Goal: Task Accomplishment & Management: Complete application form

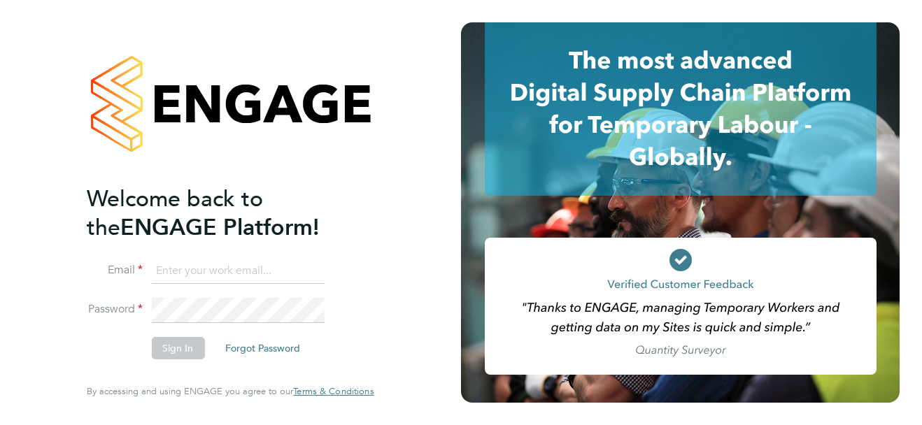
type input "support@sapphireorg.co.uk"
click at [69, 340] on div "Welcome back to the ENGAGE Platform! Email support@sapphireorg.co.uk Password S…" at bounding box center [230, 212] width 343 height 425
click at [188, 348] on button "Sign In" at bounding box center [177, 348] width 53 height 22
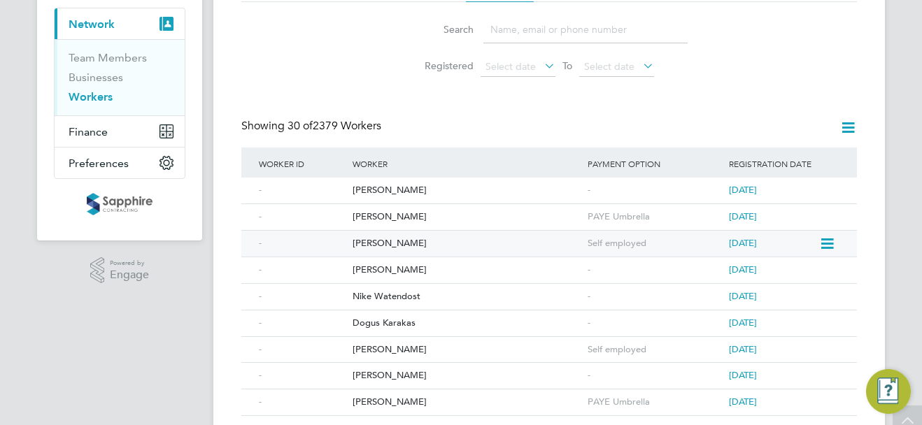
scroll to position [140, 0]
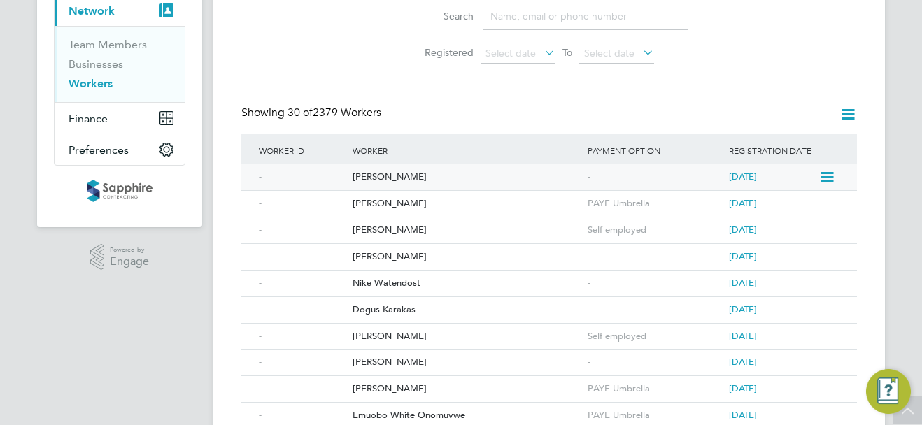
click at [402, 179] on div "[PERSON_NAME]" at bounding box center [466, 177] width 235 height 26
click at [382, 255] on div "Courtney Eves" at bounding box center [466, 257] width 235 height 26
click at [399, 280] on div "Nike Watendost" at bounding box center [466, 284] width 235 height 26
click at [394, 310] on div "Dogus Karakas" at bounding box center [466, 310] width 235 height 26
click at [397, 363] on div "Colin Patience" at bounding box center [466, 363] width 235 height 26
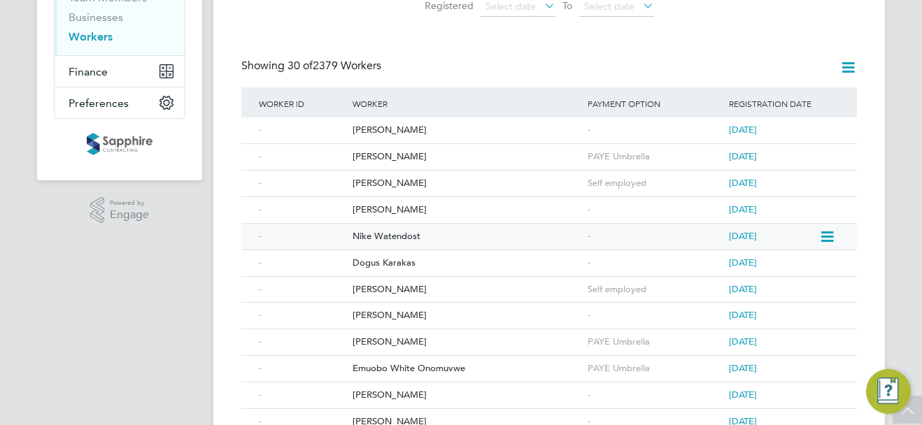
scroll to position [280, 0]
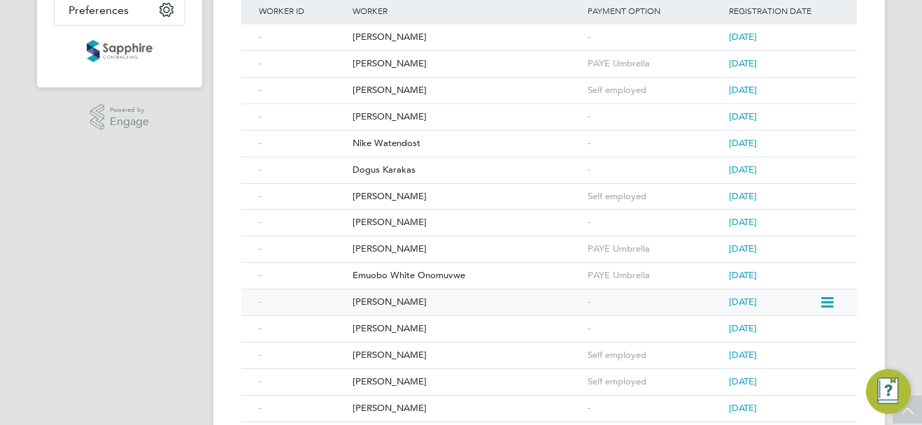
click at [403, 304] on div "Graham Parkin" at bounding box center [466, 302] width 235 height 26
click at [410, 327] on div "Gurvinder Bhaker" at bounding box center [466, 329] width 235 height 26
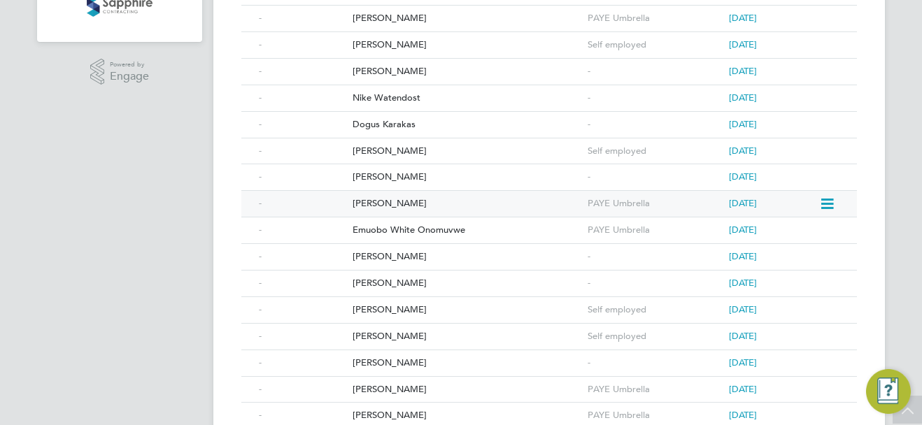
scroll to position [350, 0]
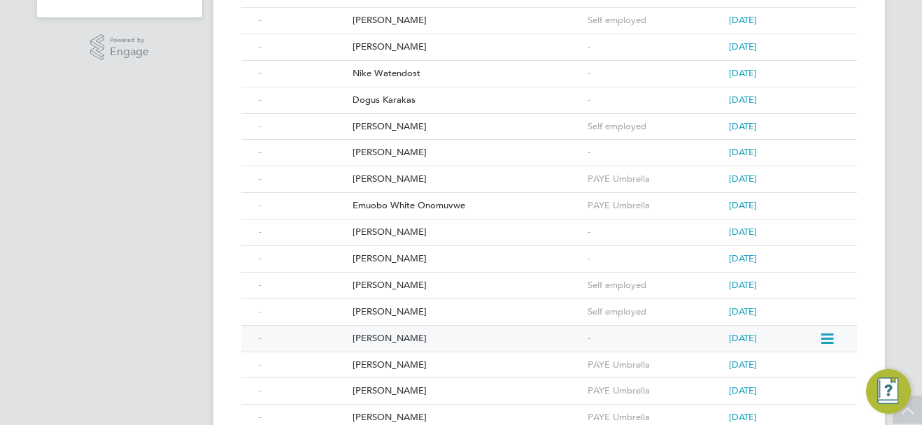
click at [392, 336] on div "Michael Mitchell" at bounding box center [466, 339] width 235 height 26
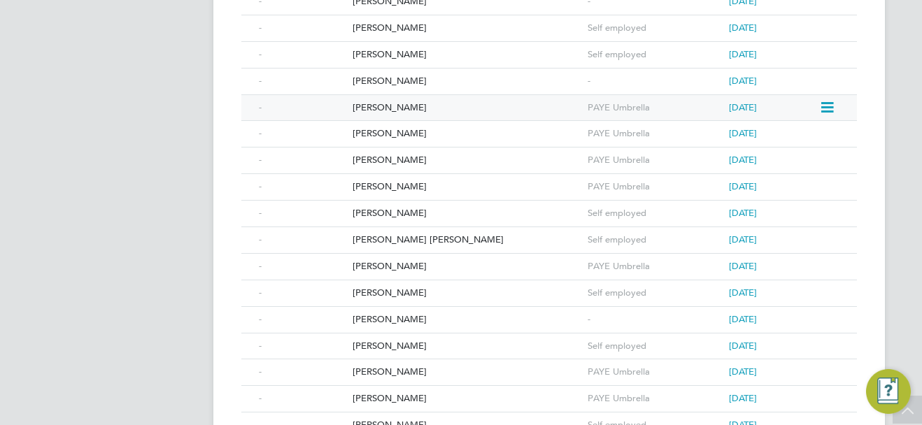
scroll to position [629, 0]
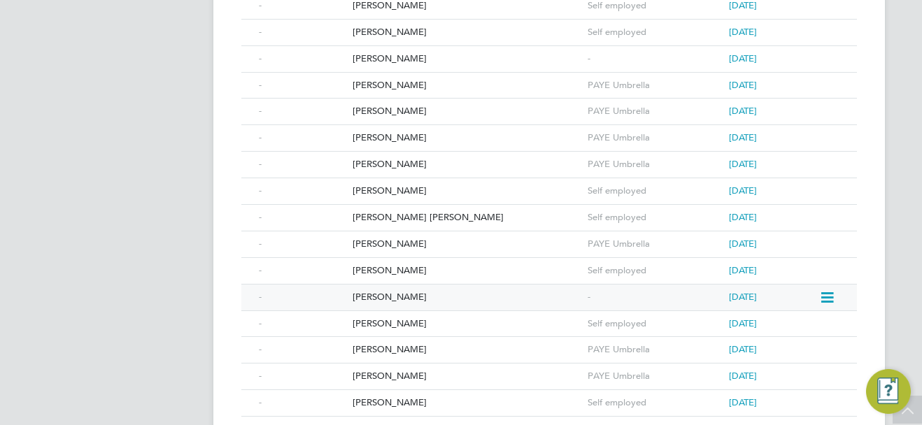
click at [388, 297] on div "Elliott Hope" at bounding box center [466, 298] width 235 height 26
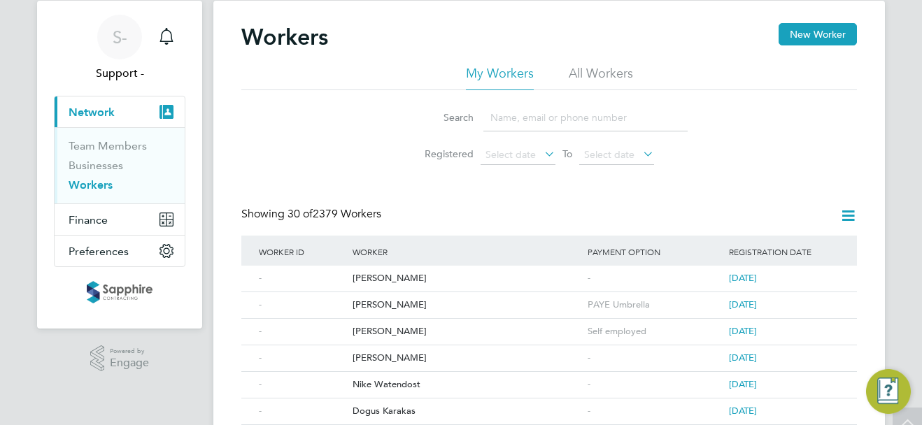
scroll to position [0, 0]
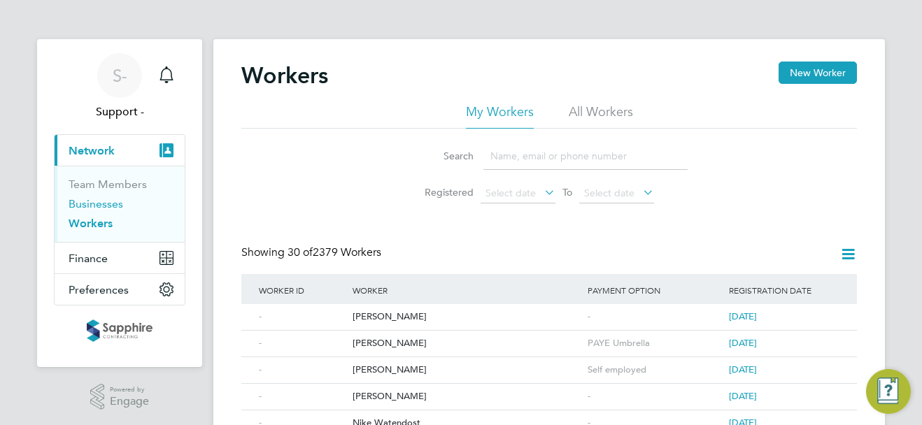
click at [109, 207] on link "Businesses" at bounding box center [96, 203] width 55 height 13
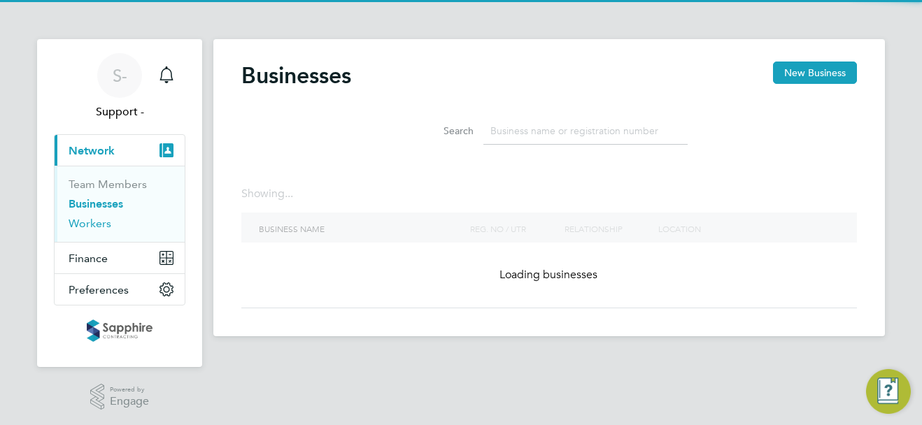
click at [108, 224] on link "Workers" at bounding box center [90, 223] width 43 height 13
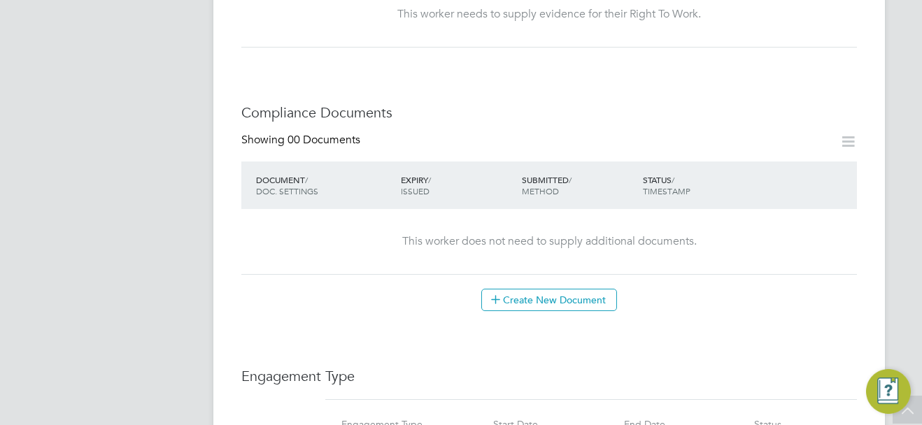
scroll to position [769, 0]
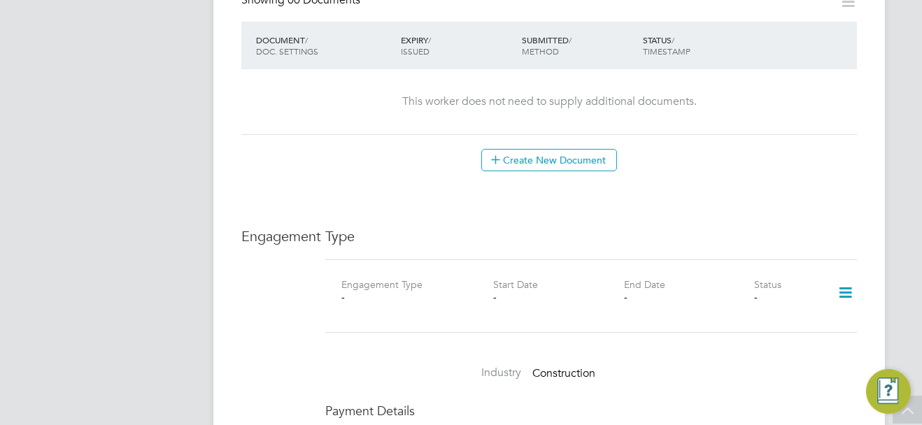
click at [850, 295] on icon at bounding box center [845, 293] width 24 height 32
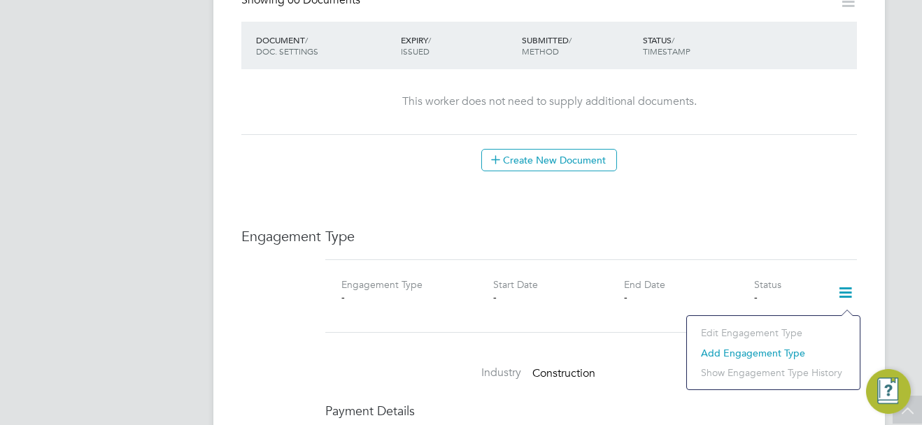
click at [745, 351] on li "Add Engagement Type" at bounding box center [773, 353] width 159 height 20
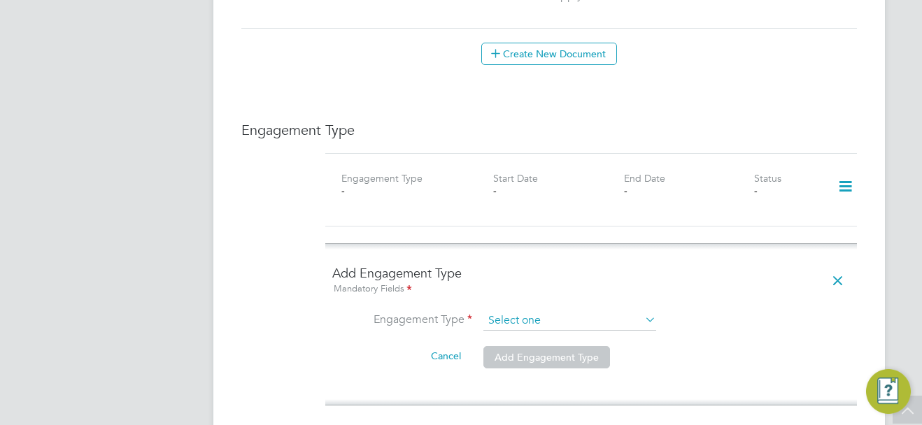
scroll to position [909, 0]
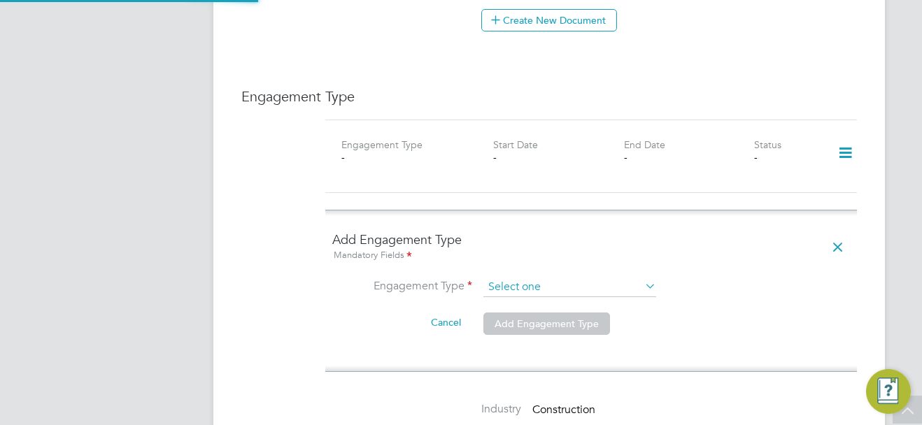
click at [520, 284] on input at bounding box center [569, 288] width 173 height 20
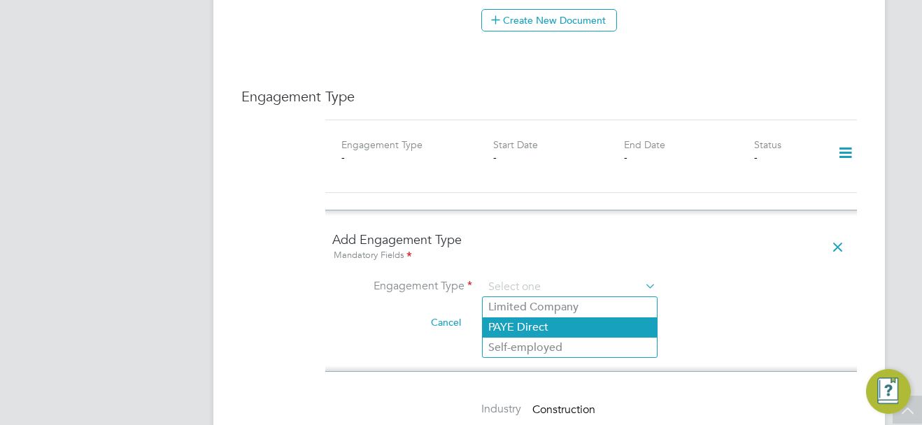
click at [538, 324] on li "PAYE Direct" at bounding box center [569, 327] width 174 height 20
type input "PAYE Direct"
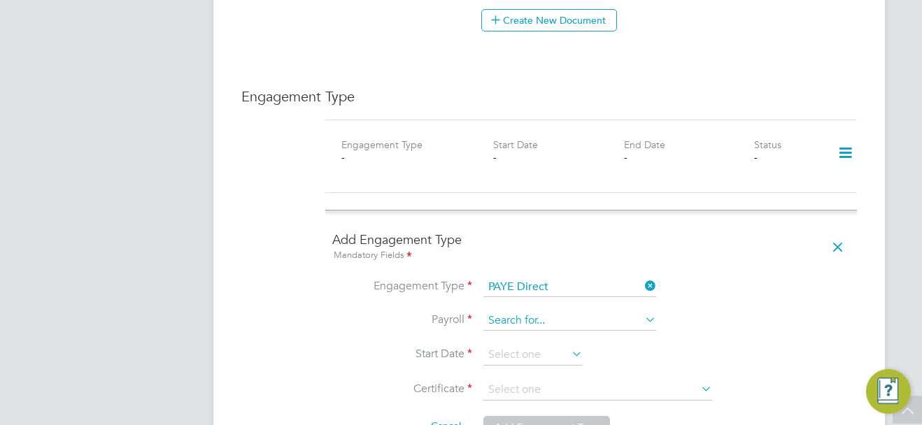
click at [548, 308] on li "Engagement Type PAYE Direct" at bounding box center [590, 295] width 517 height 34
click at [547, 325] on input at bounding box center [569, 321] width 173 height 20
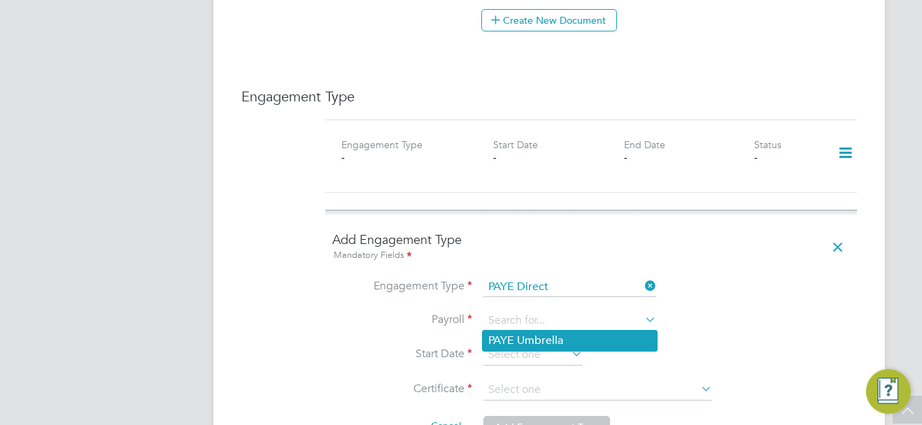
click at [552, 339] on li "PAYE Umbrella" at bounding box center [569, 341] width 174 height 20
type input "PAYE Umbrella"
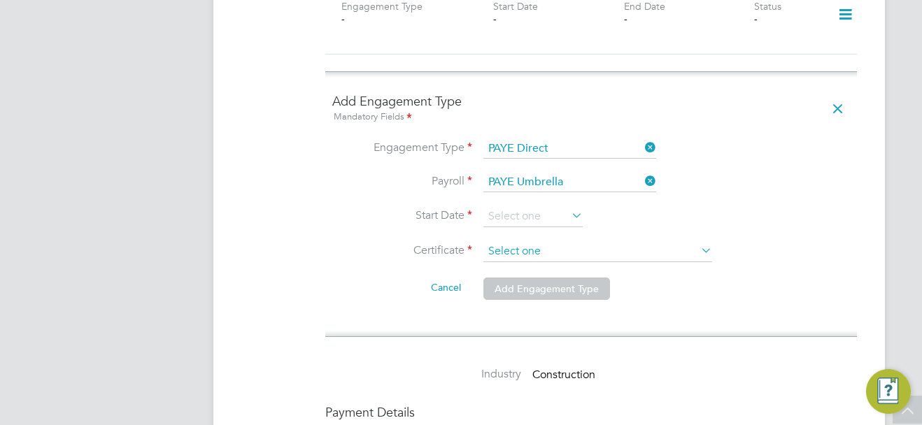
scroll to position [1049, 0]
click at [557, 208] on input at bounding box center [532, 215] width 99 height 21
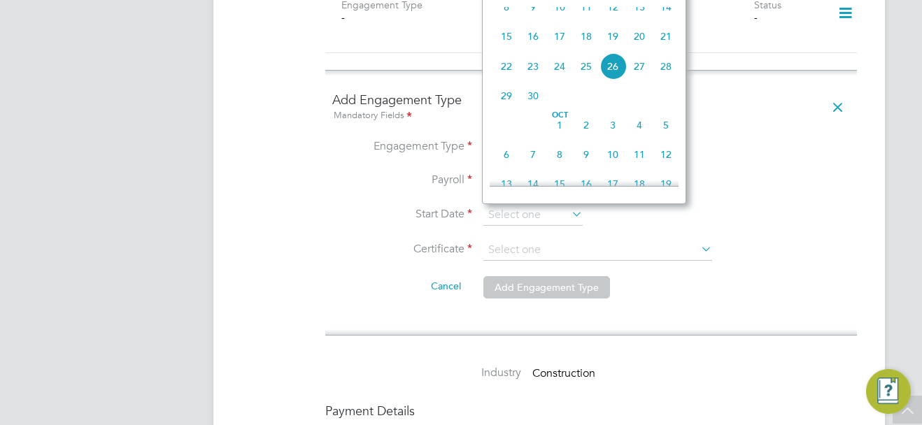
click at [617, 46] on span "19" at bounding box center [612, 36] width 27 height 27
type input "[DATE]"
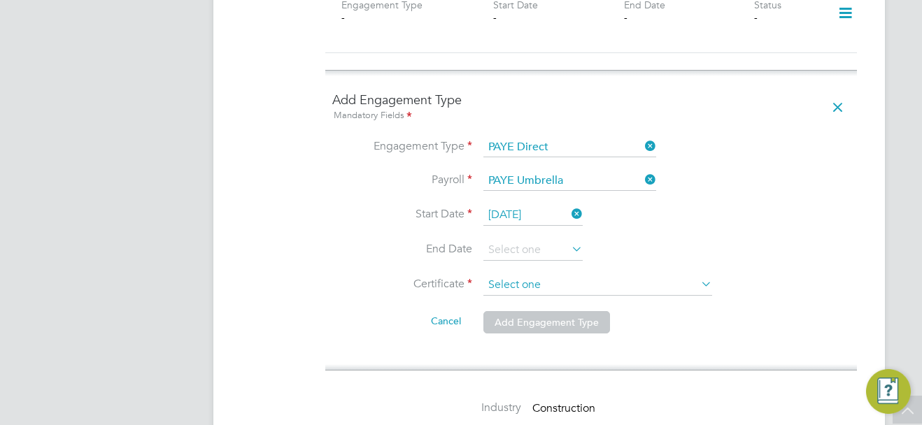
click at [548, 285] on input at bounding box center [597, 285] width 229 height 21
click at [538, 343] on li "Don't know" at bounding box center [597, 341] width 230 height 18
type input "Don't know"
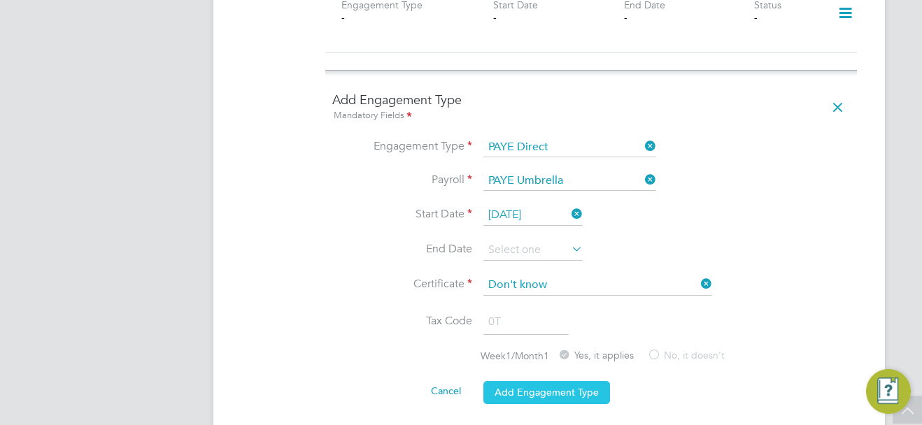
click at [542, 396] on button "Add Engagement Type" at bounding box center [546, 392] width 127 height 22
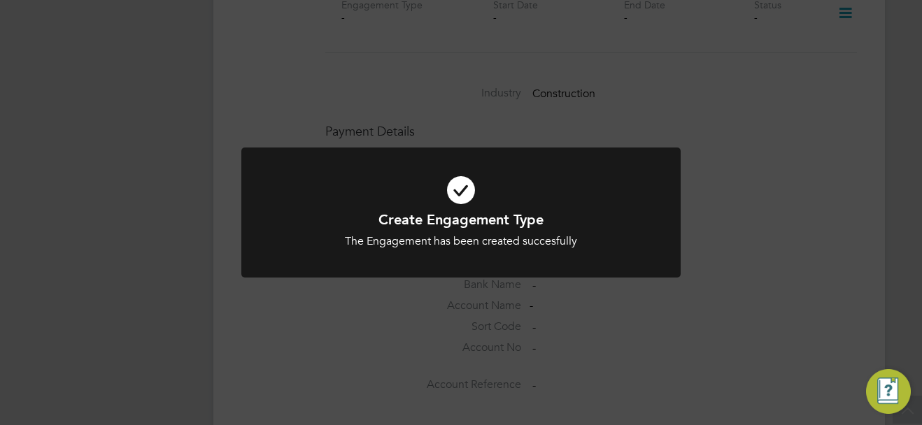
click at [754, 273] on div "Create Engagement Type The Engagement has been created succesfully Cancel Okay" at bounding box center [461, 212] width 922 height 425
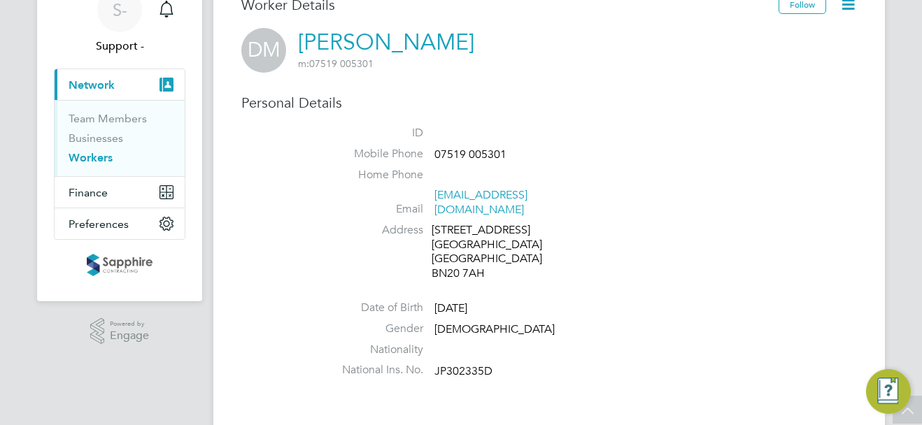
scroll to position [0, 0]
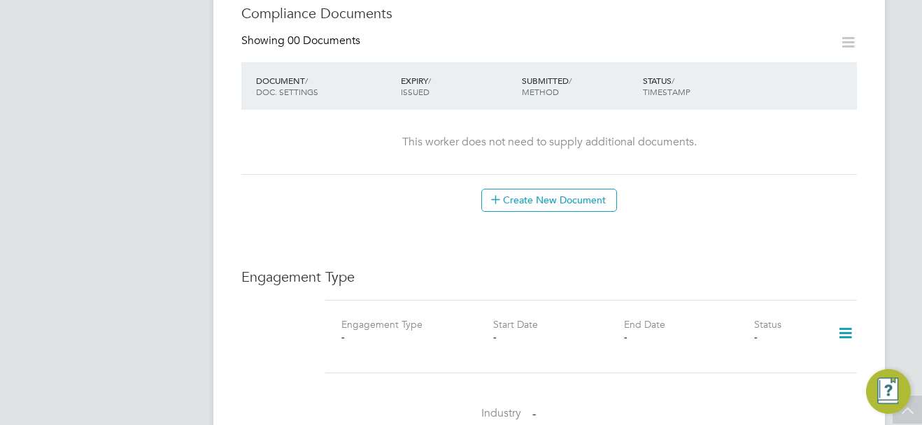
scroll to position [769, 0]
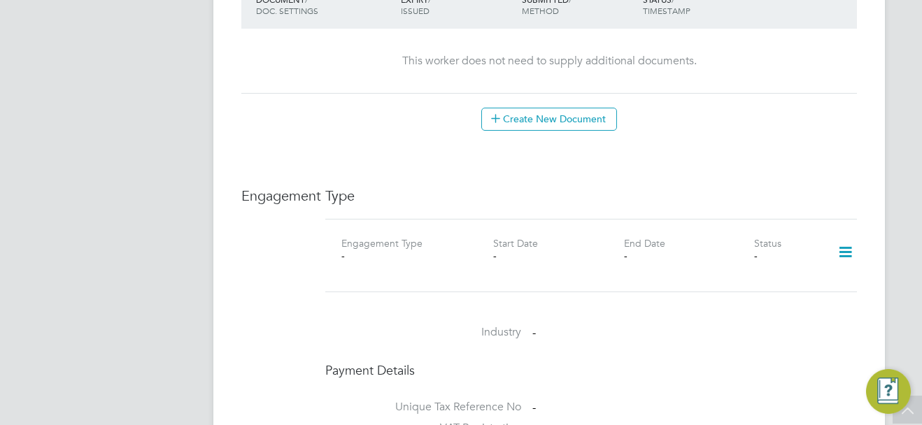
click at [845, 236] on icon at bounding box center [845, 252] width 24 height 32
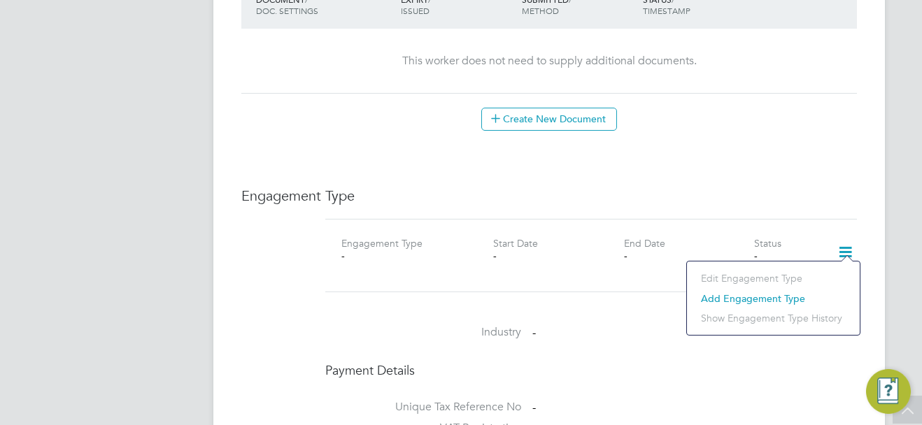
click at [738, 300] on li "Add Engagement Type" at bounding box center [773, 299] width 159 height 20
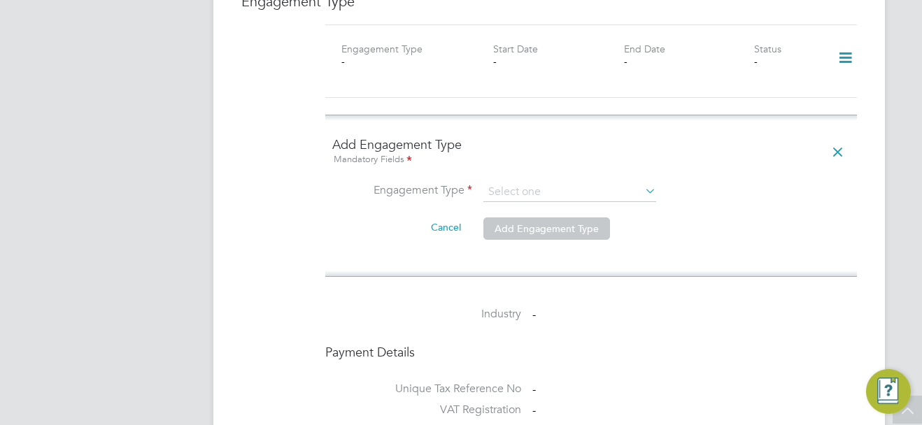
scroll to position [979, 0]
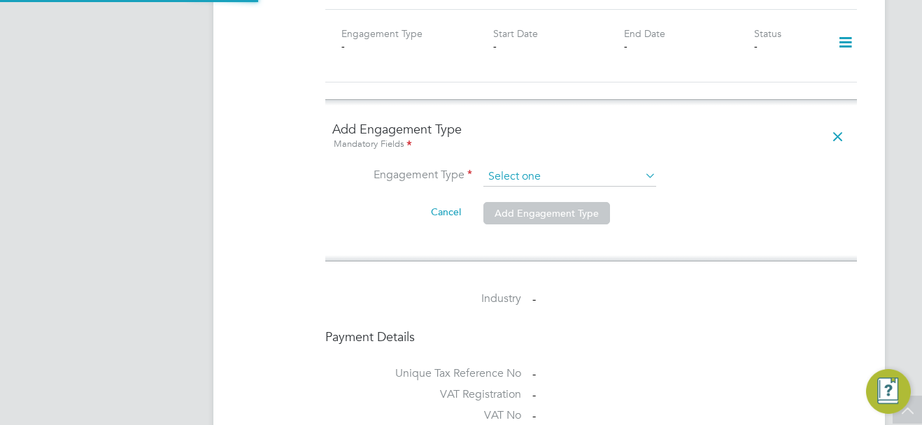
click at [531, 167] on input at bounding box center [569, 177] width 173 height 20
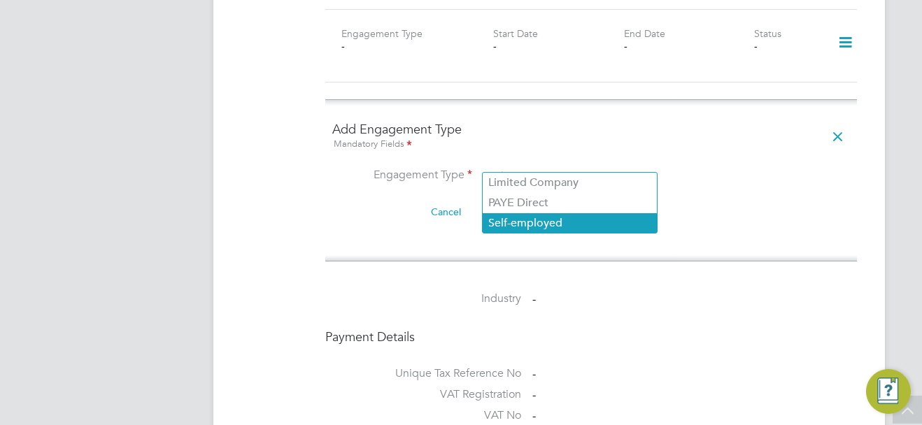
click at [529, 220] on li "Self-employed" at bounding box center [569, 223] width 174 height 20
type input "Self-employed"
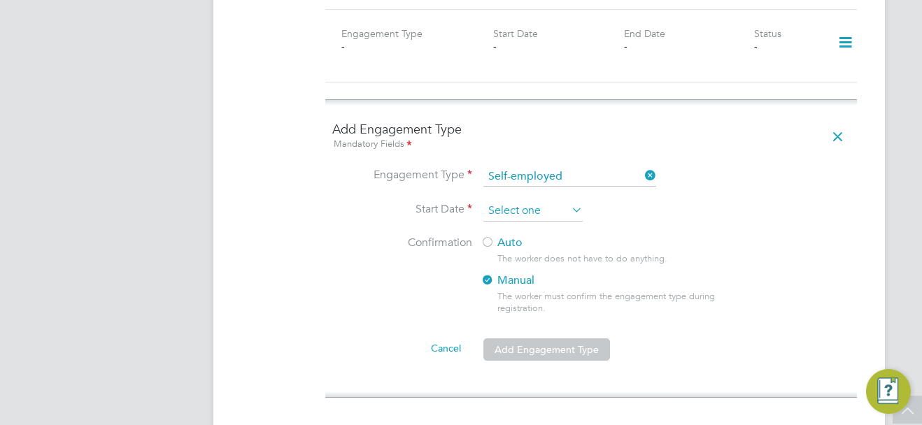
click at [529, 201] on input at bounding box center [532, 211] width 99 height 21
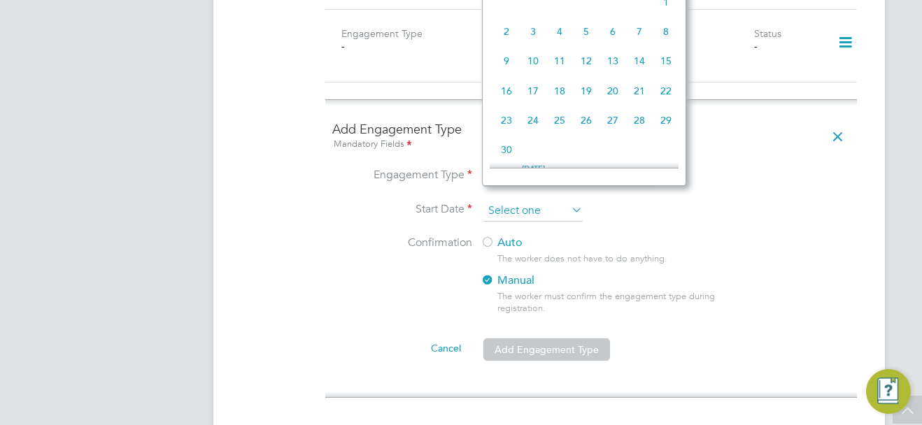
scroll to position [515, 0]
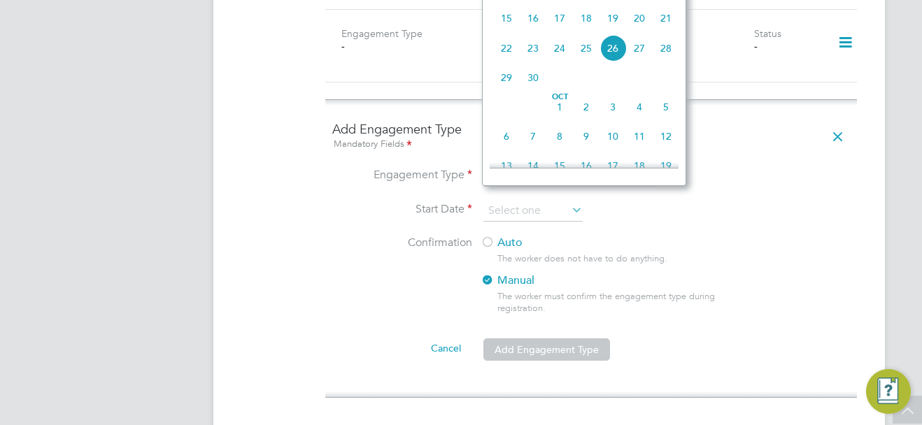
click at [617, 31] on span "19" at bounding box center [612, 18] width 27 height 27
type input "19 Sep 2025"
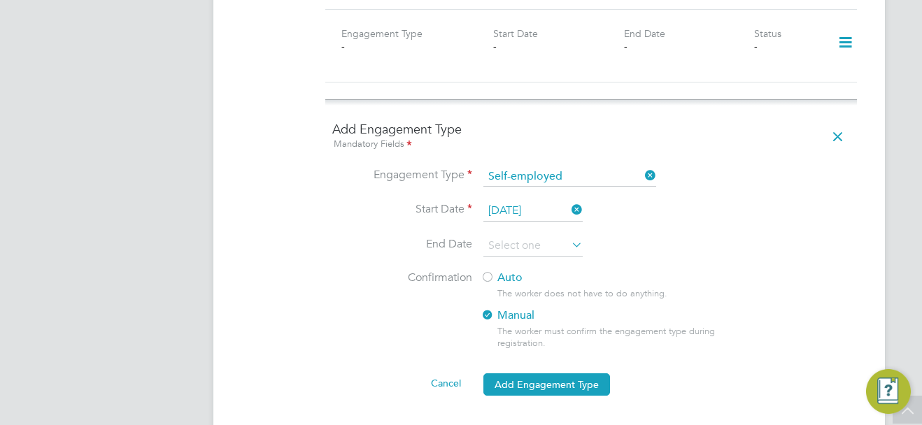
click at [488, 271] on div at bounding box center [487, 278] width 14 height 14
click at [541, 373] on button "Add Engagement Type" at bounding box center [546, 384] width 127 height 22
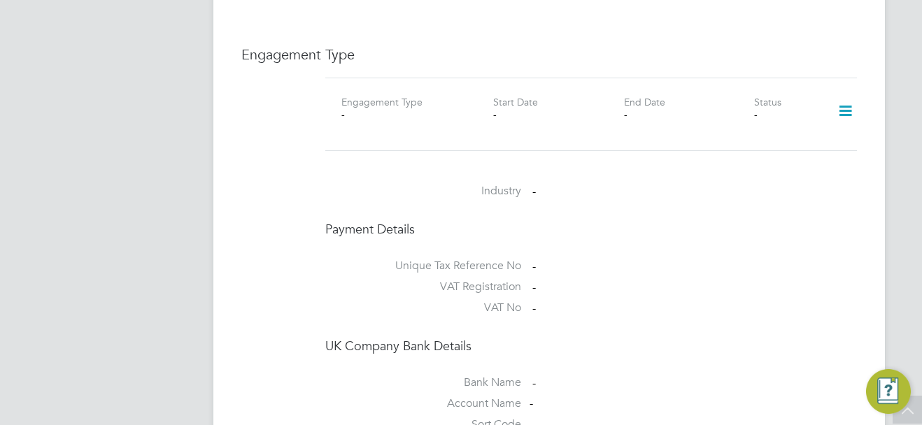
scroll to position [769, 0]
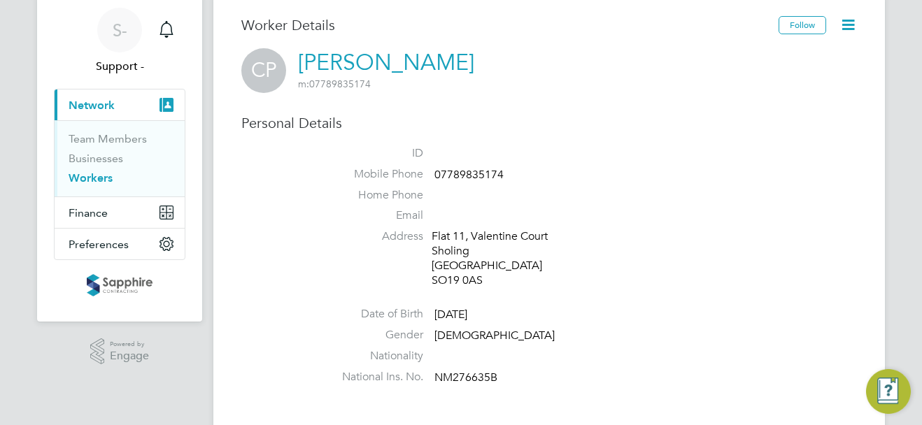
scroll to position [70, 0]
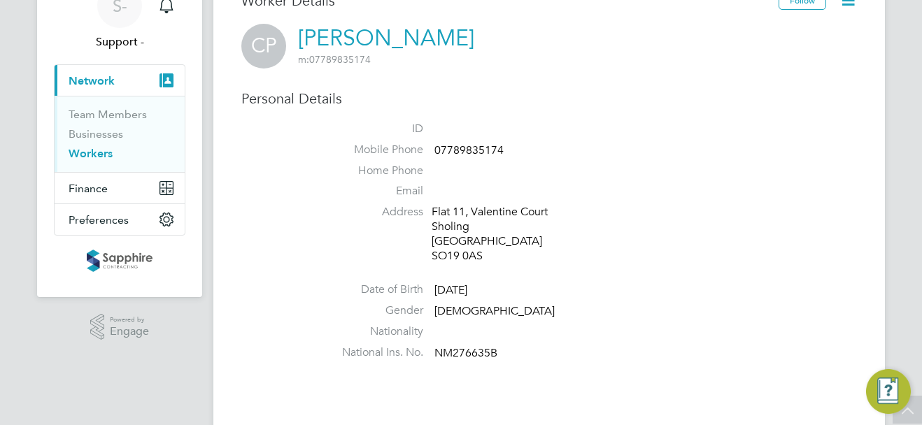
click at [471, 354] on span "NM276635B" at bounding box center [465, 353] width 63 height 14
copy span "NM276635B"
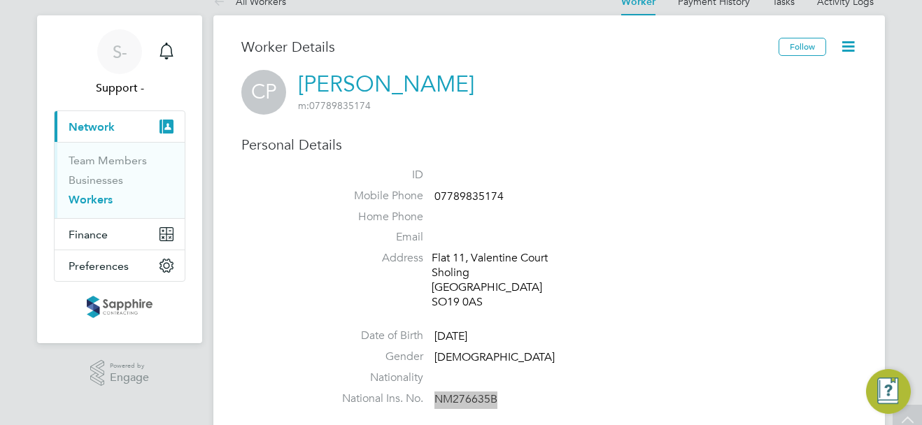
scroll to position [0, 0]
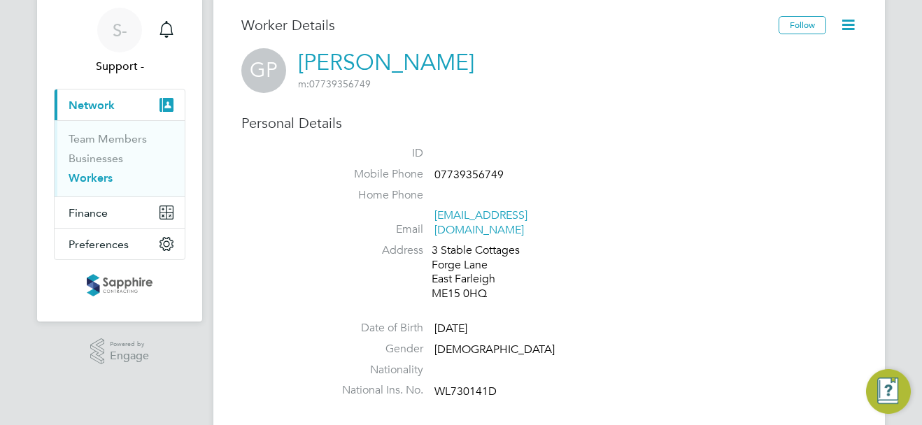
scroll to position [70, 0]
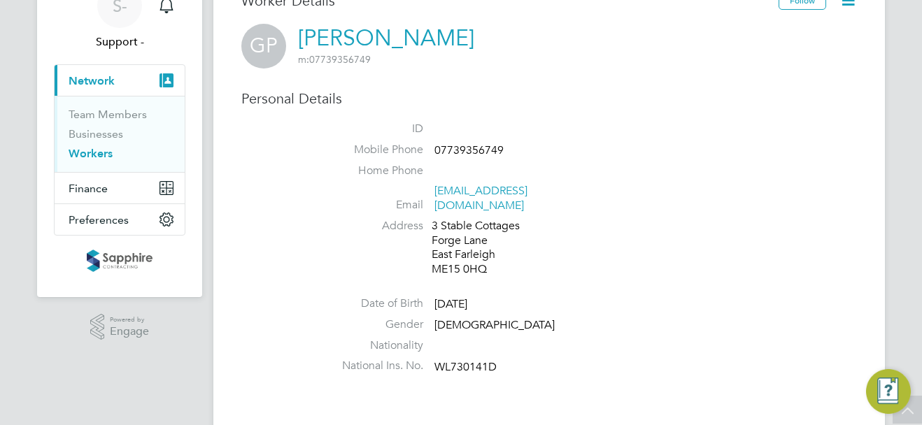
click at [458, 359] on li "National Ins. No. WL730141D" at bounding box center [590, 369] width 531 height 21
copy span "WL730141D"
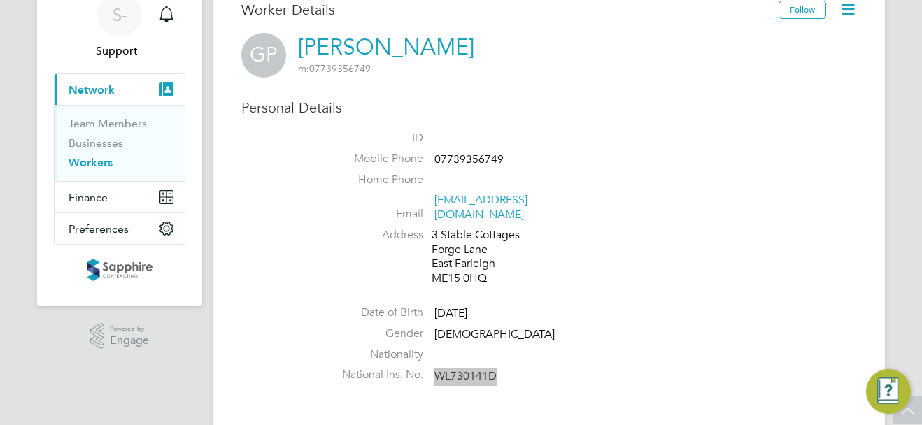
scroll to position [0, 0]
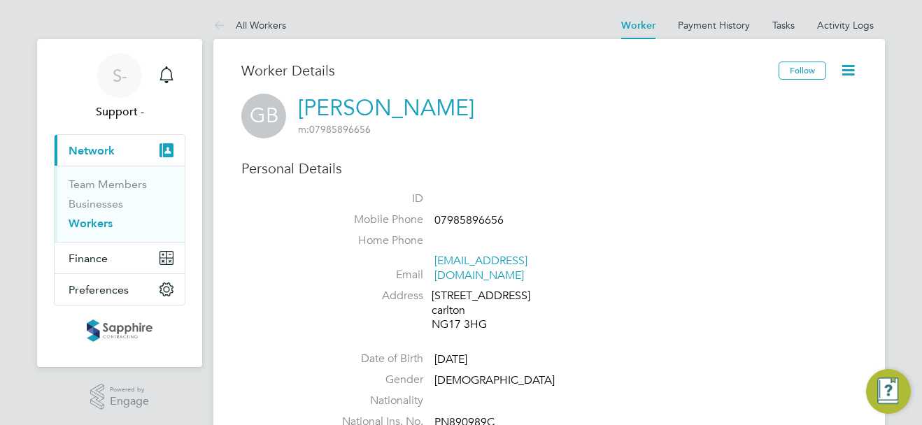
click at [457, 415] on span "PN890989C" at bounding box center [464, 422] width 60 height 14
copy span "PN890989C"
click at [471, 216] on span "07985896656" at bounding box center [468, 220] width 69 height 14
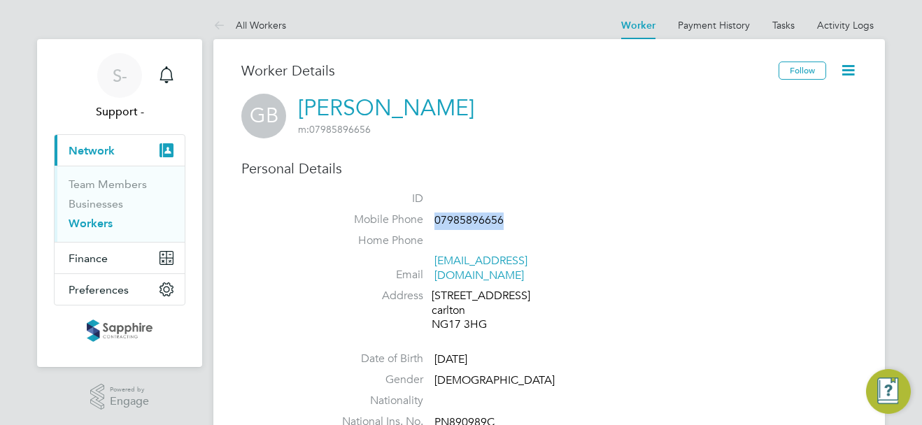
copy span "07985896656"
click at [471, 415] on span "PN890989C" at bounding box center [464, 422] width 60 height 14
copy span "PN890989C"
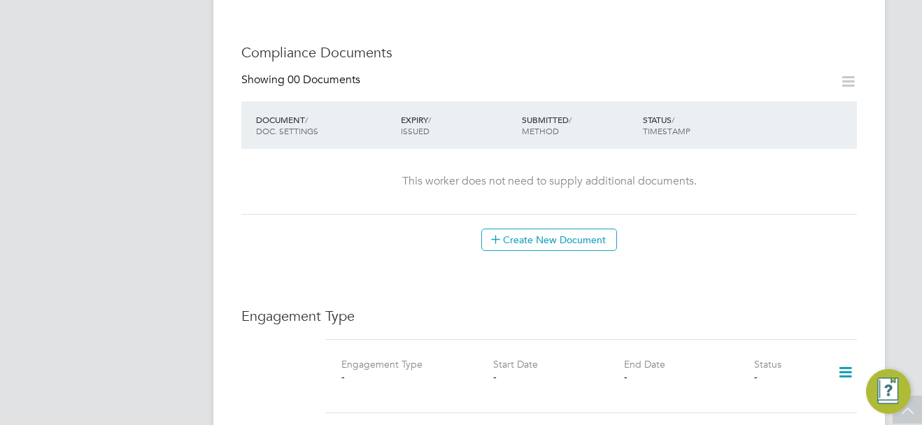
scroll to position [699, 0]
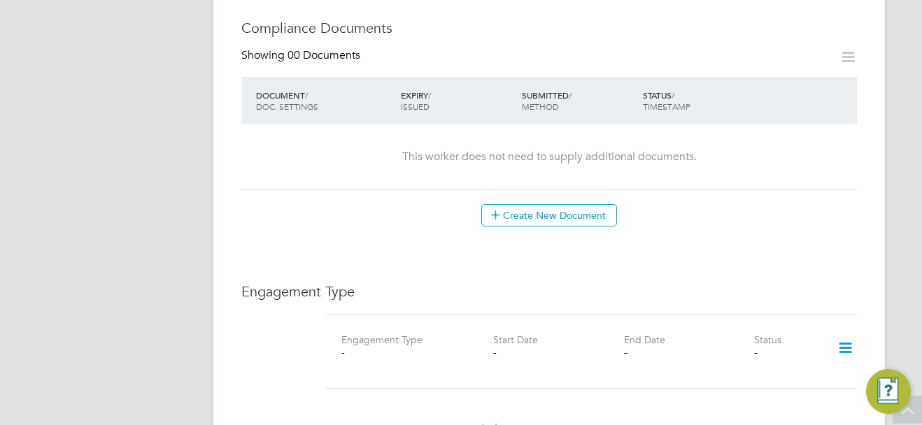
click at [853, 338] on icon at bounding box center [845, 348] width 24 height 32
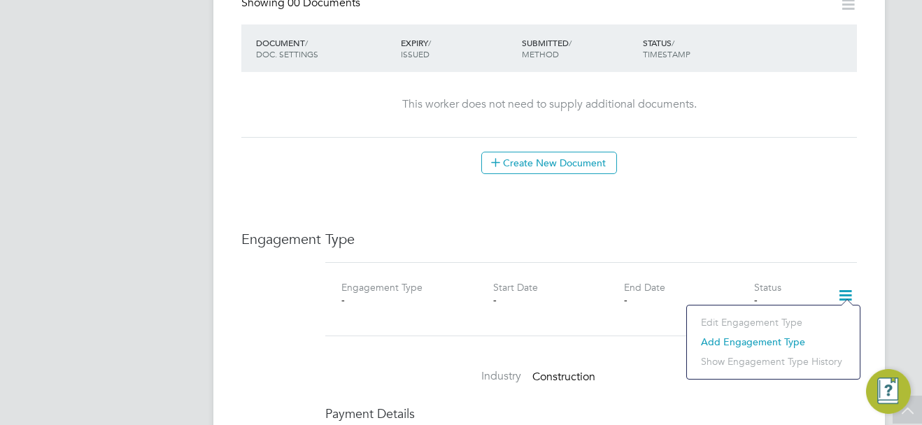
scroll to position [839, 0]
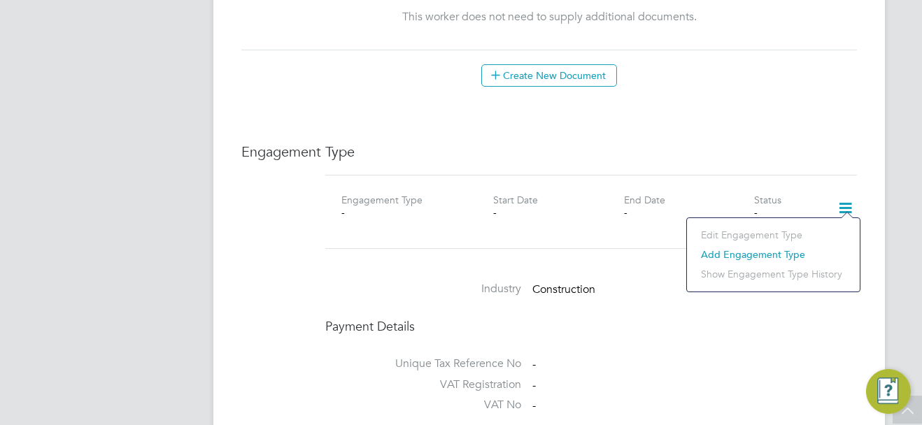
click at [722, 253] on li "Add Engagement Type" at bounding box center [773, 255] width 159 height 20
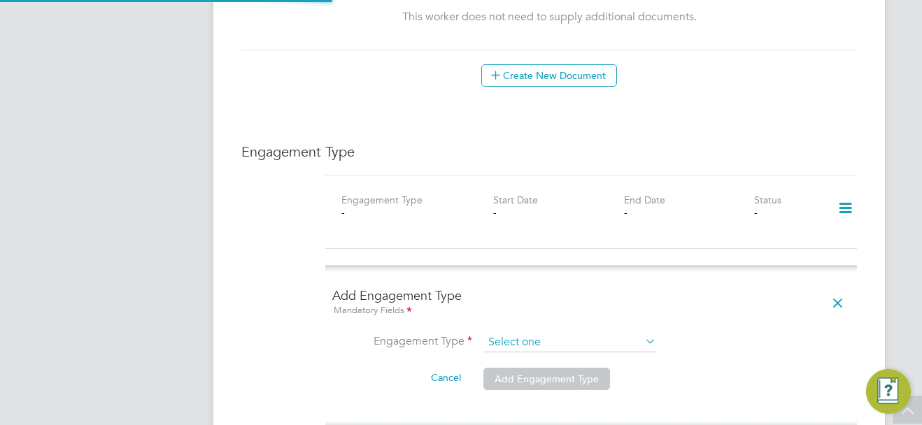
click at [560, 333] on input at bounding box center [569, 343] width 173 height 20
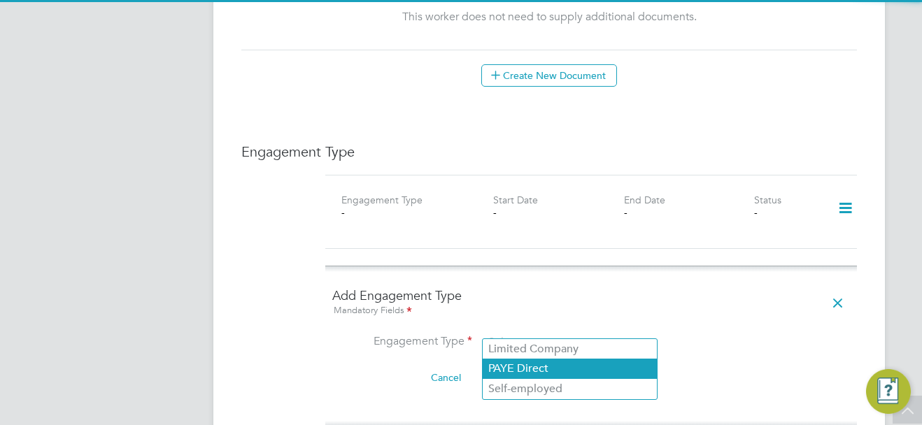
click at [559, 373] on li "PAYE Direct" at bounding box center [569, 369] width 174 height 20
type input "PAYE Direct"
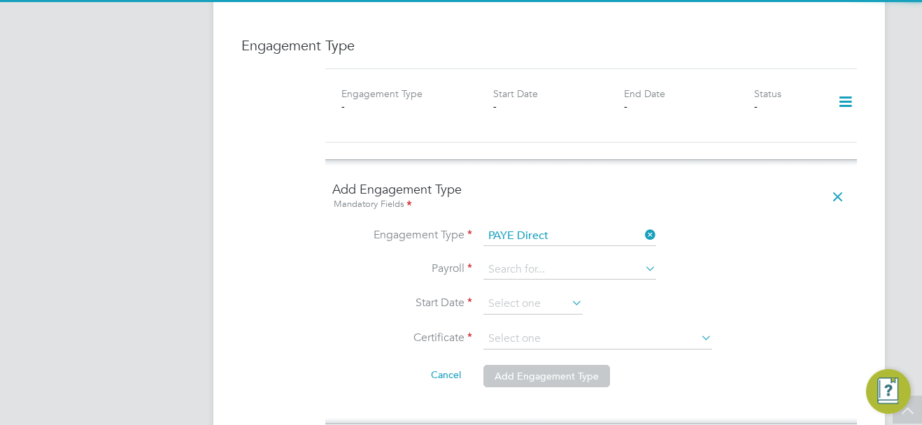
scroll to position [979, 0]
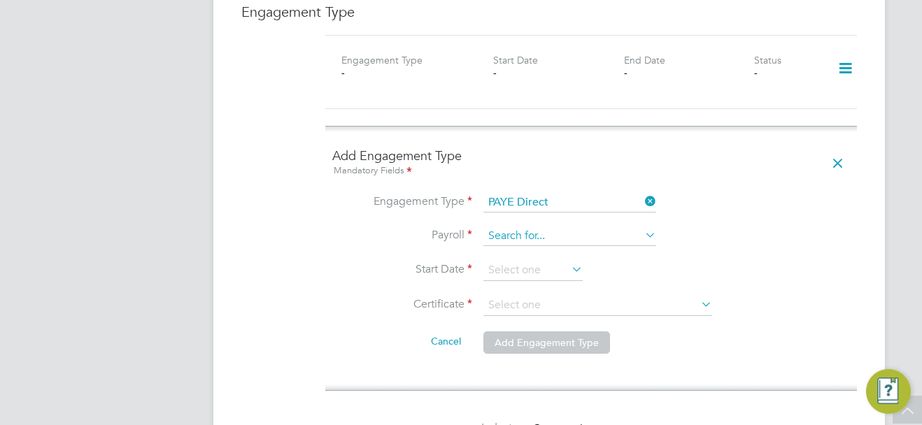
click at [548, 227] on input at bounding box center [569, 237] width 173 height 20
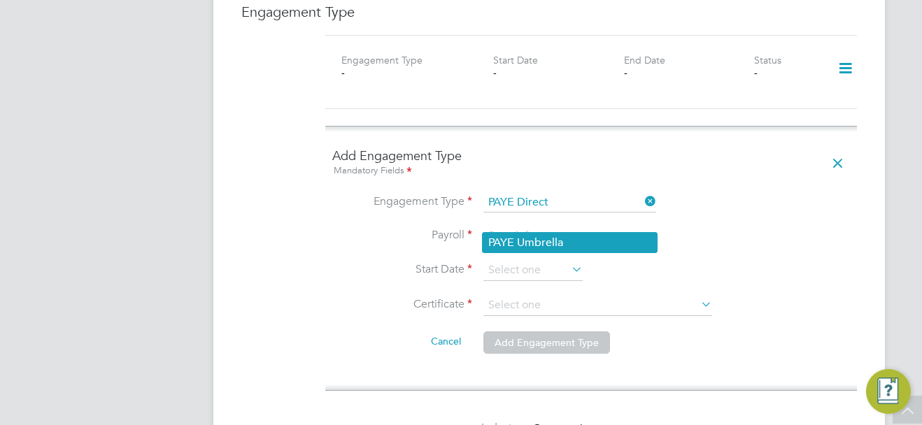
click at [555, 245] on li "PAYE Umbrella" at bounding box center [569, 243] width 174 height 20
type input "PAYE Umbrella"
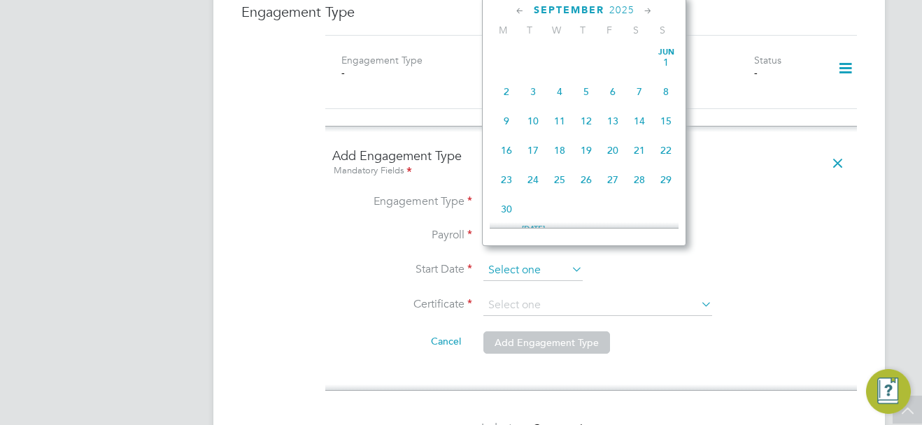
click at [534, 260] on input at bounding box center [532, 270] width 99 height 21
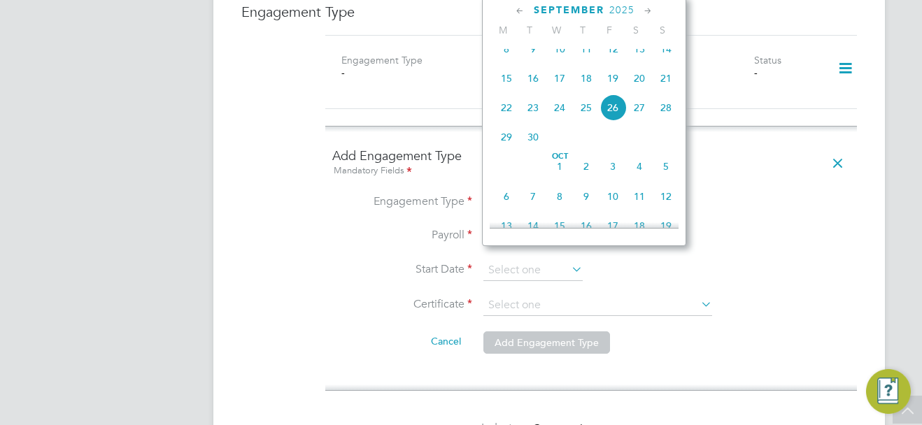
click at [610, 92] on span "19" at bounding box center [612, 78] width 27 height 27
type input "[DATE]"
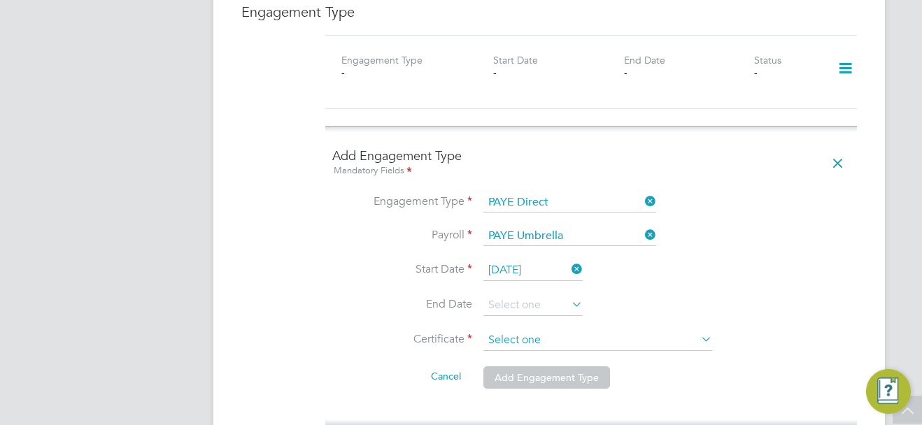
click at [510, 330] on input at bounding box center [597, 340] width 229 height 21
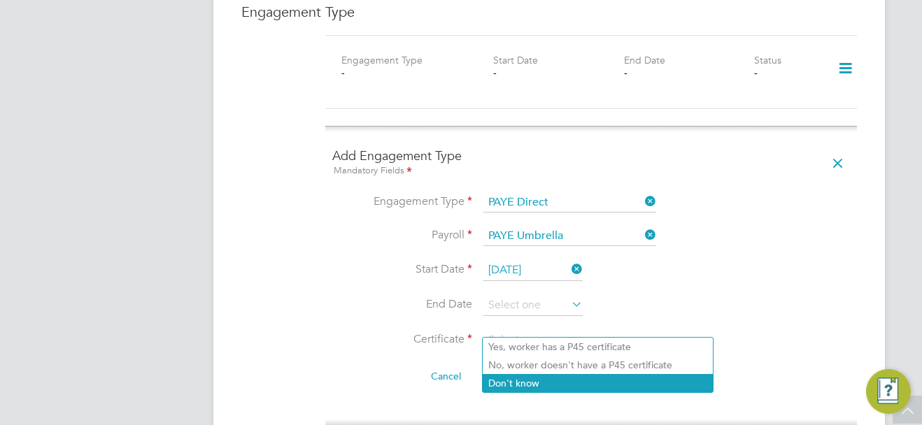
click at [501, 378] on li "Don't know" at bounding box center [597, 383] width 230 height 18
type input "Don't know"
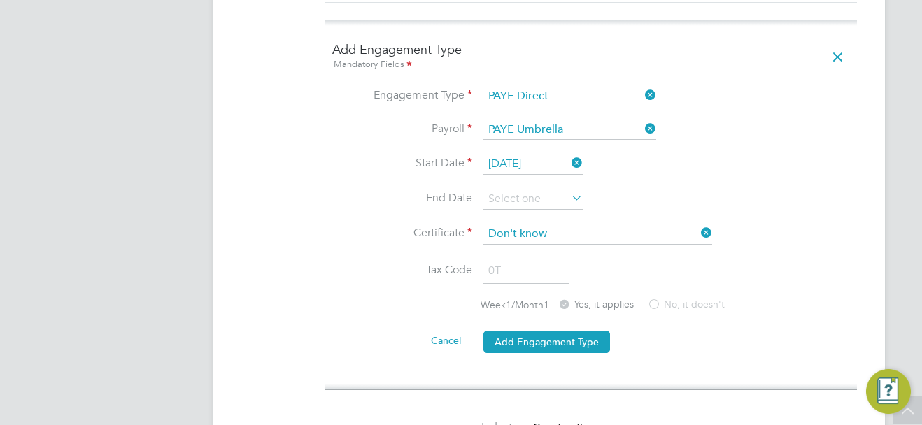
scroll to position [1119, 0]
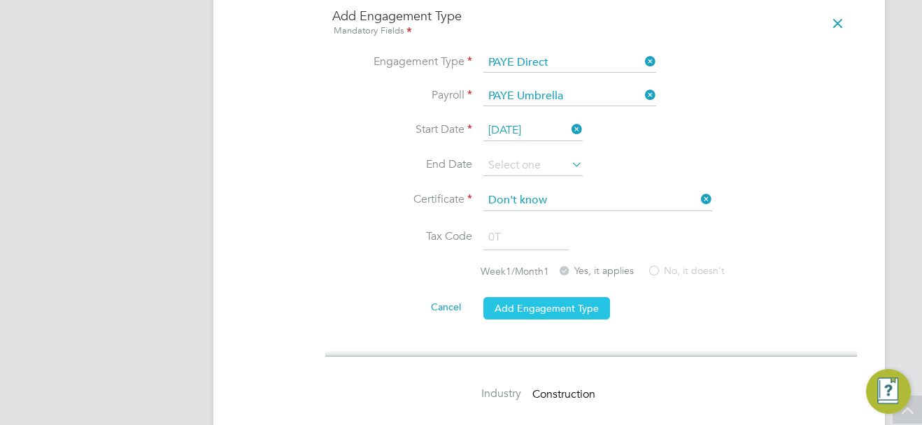
click at [568, 297] on button "Add Engagement Type" at bounding box center [546, 308] width 127 height 22
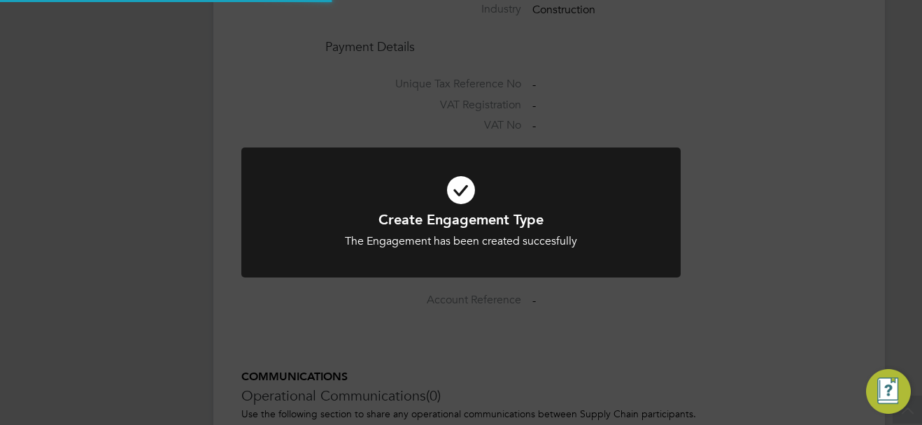
click at [680, 249] on div at bounding box center [460, 213] width 439 height 131
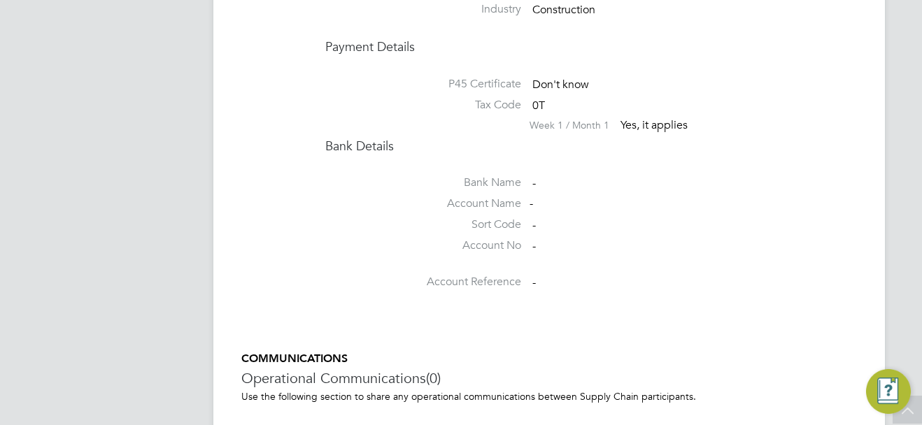
click at [766, 275] on li "Account Reference -" at bounding box center [590, 285] width 531 height 21
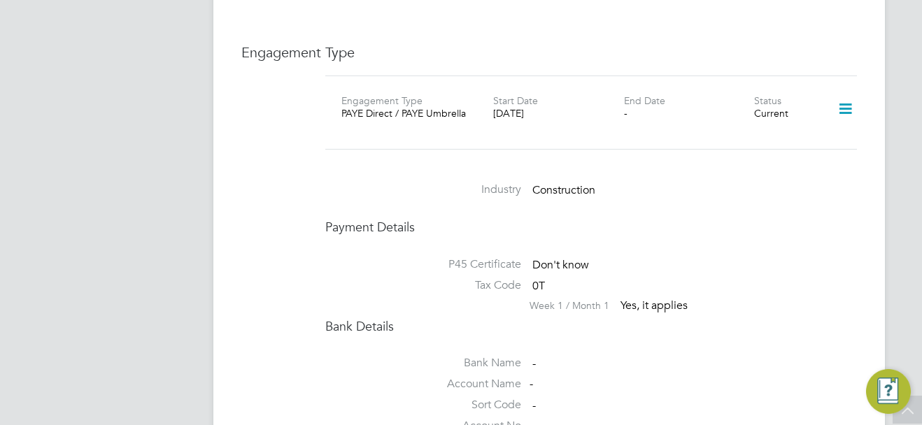
scroll to position [909, 0]
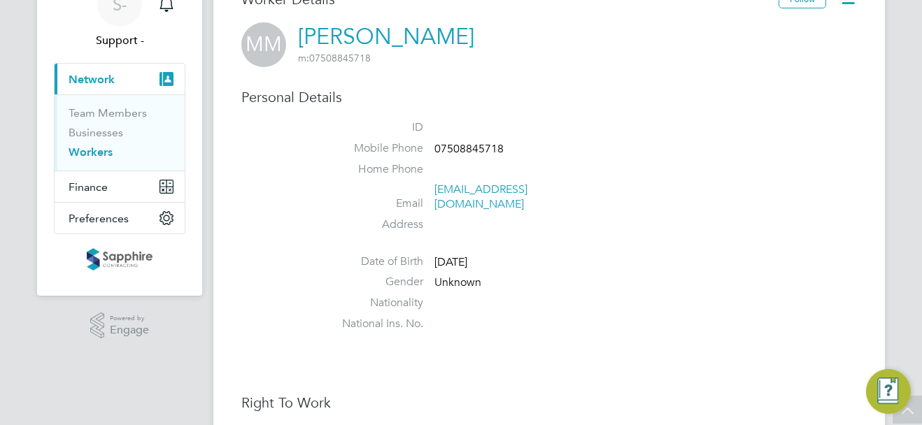
scroll to position [70, 0]
click at [477, 146] on span "07508845718" at bounding box center [468, 150] width 69 height 14
copy span "07508845718"
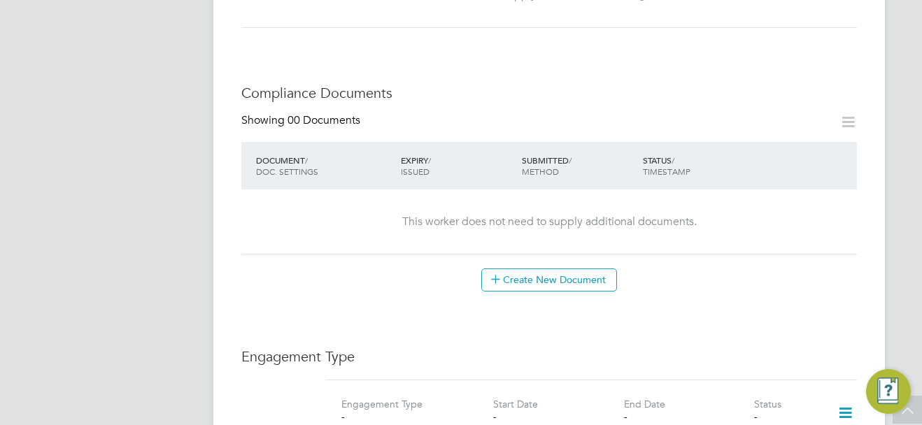
scroll to position [839, 0]
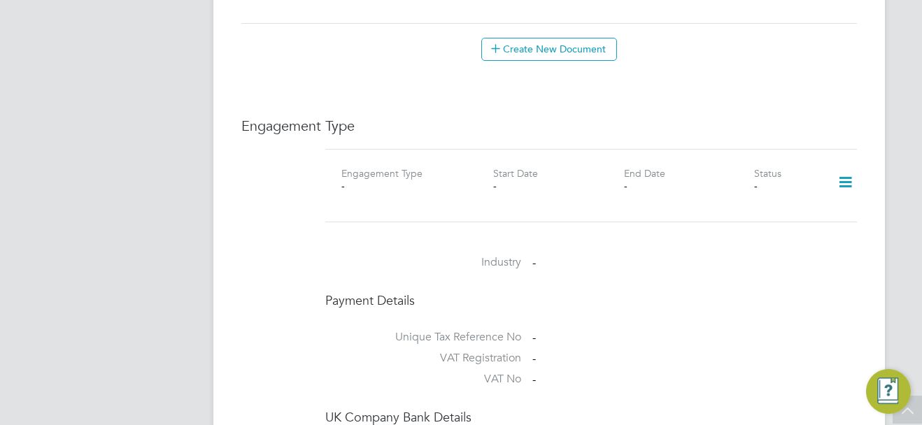
click at [847, 169] on icon at bounding box center [845, 182] width 24 height 32
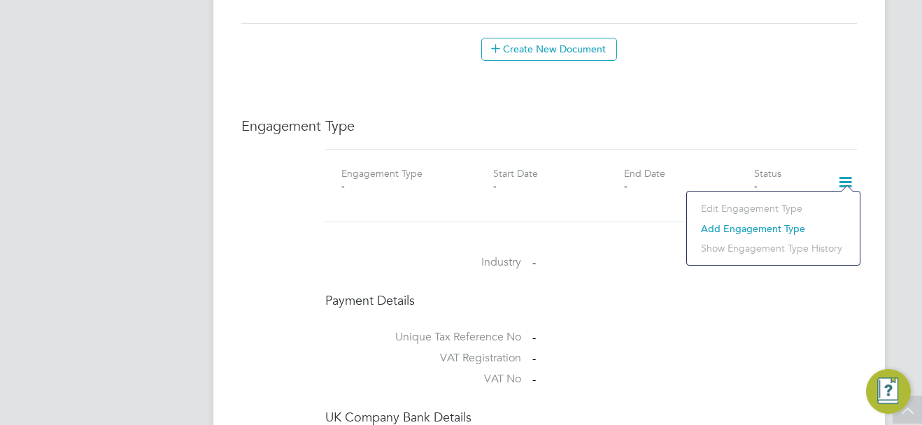
click at [727, 231] on li "Add Engagement Type" at bounding box center [773, 229] width 159 height 20
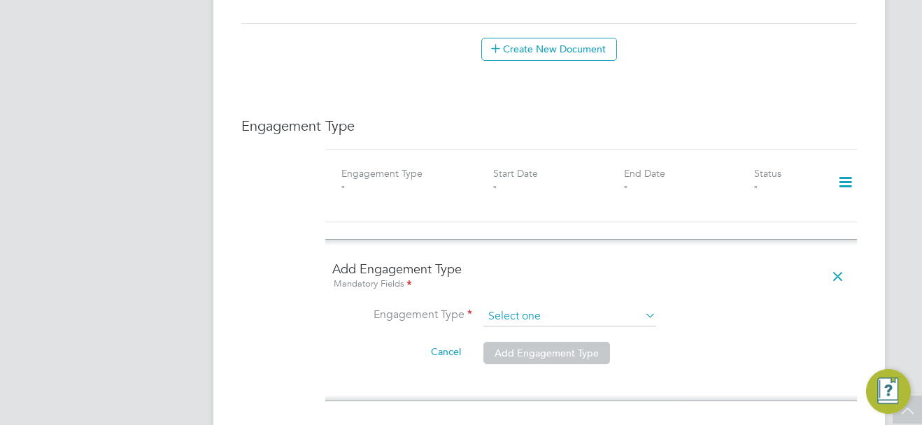
click at [550, 307] on input at bounding box center [569, 317] width 173 height 20
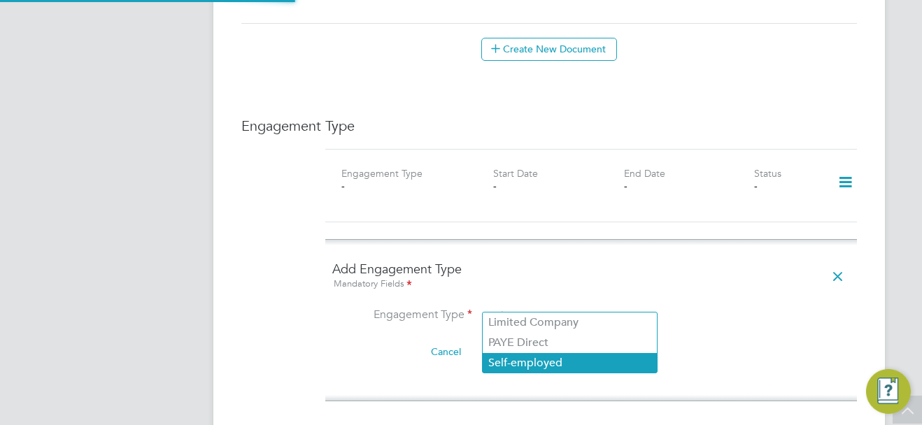
click at [545, 357] on li "Self-employed" at bounding box center [569, 363] width 174 height 20
type input "Self-employed"
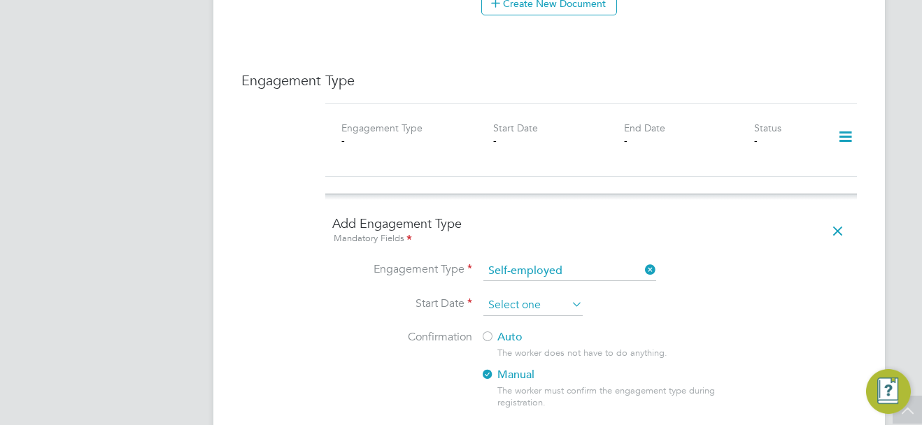
scroll to position [909, 0]
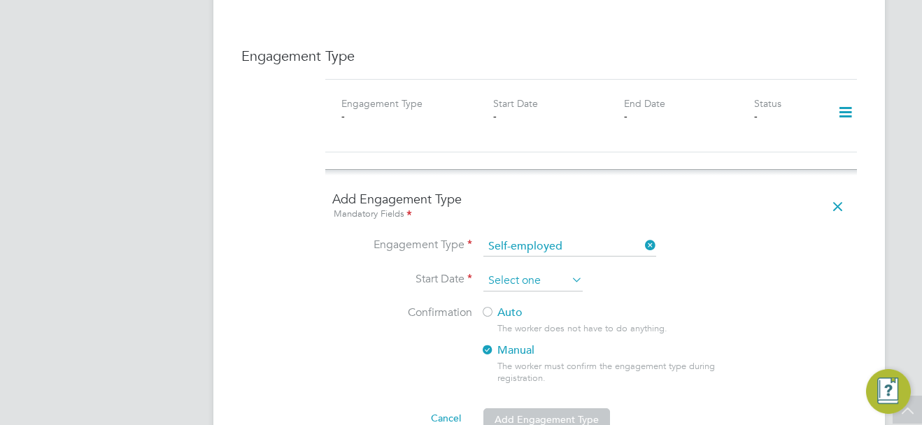
click at [550, 271] on input at bounding box center [532, 281] width 99 height 21
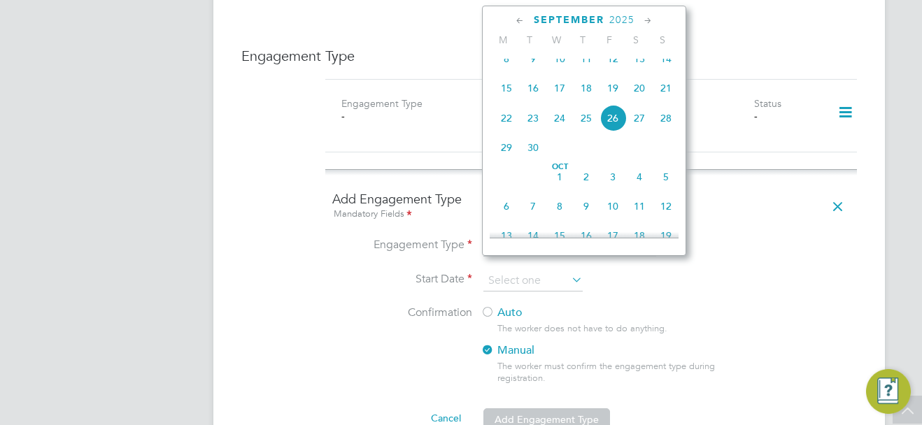
click at [609, 96] on span "19" at bounding box center [612, 88] width 27 height 27
type input "19 Sep 2025"
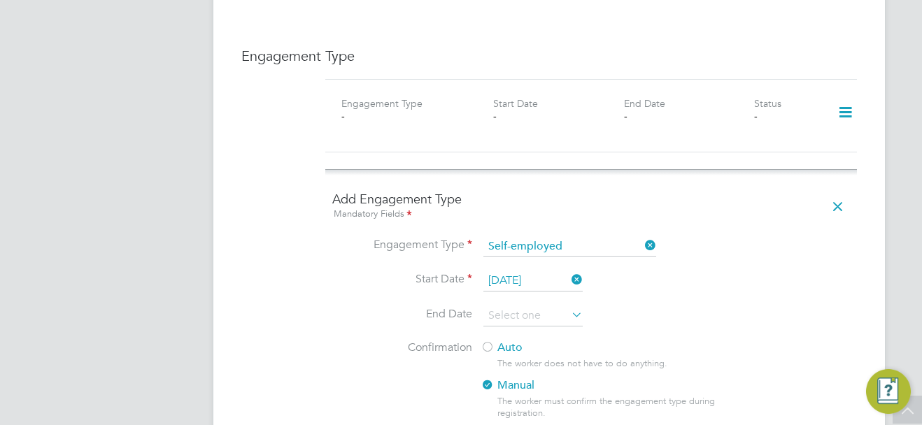
click at [492, 341] on div at bounding box center [487, 348] width 14 height 14
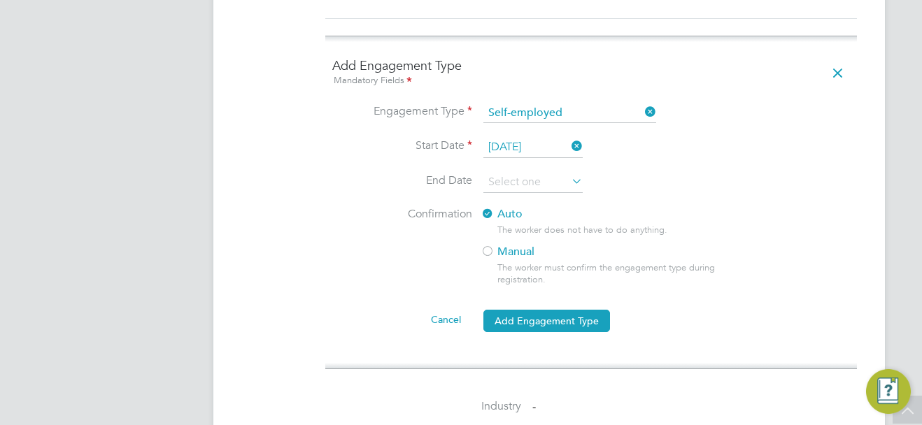
scroll to position [1049, 0]
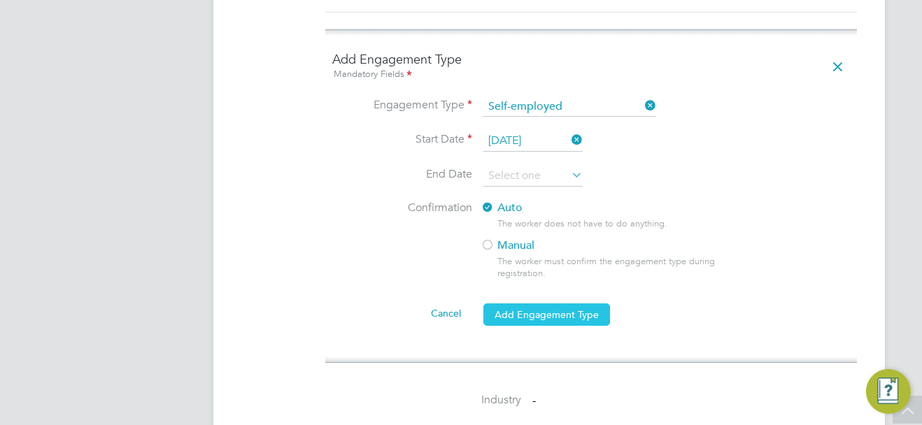
click at [589, 303] on button "Add Engagement Type" at bounding box center [546, 314] width 127 height 22
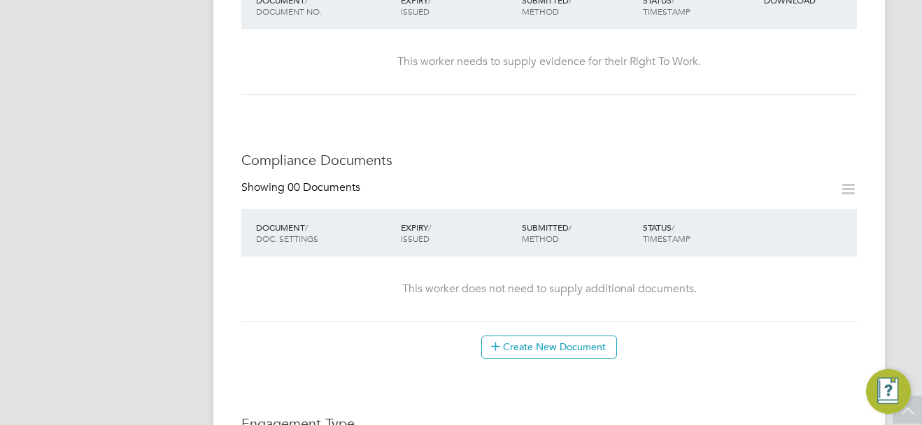
scroll to position [489, 0]
